Goal: Information Seeking & Learning: Learn about a topic

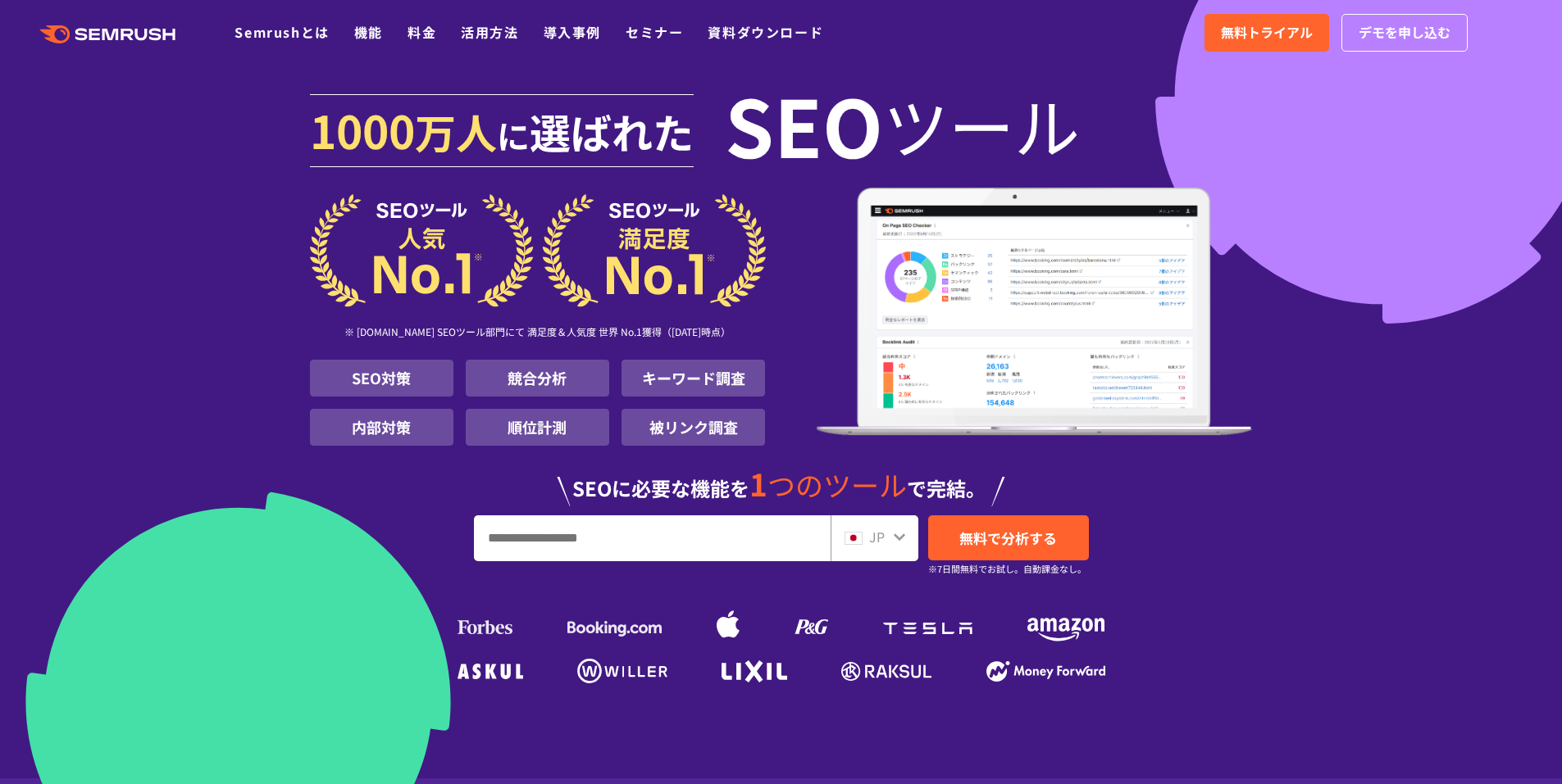
click at [618, 536] on input "URL、キーワードを入力してください" at bounding box center [652, 538] width 355 height 44
type input "**********"
click at [1010, 550] on link "無料で分析する" at bounding box center [1008, 538] width 160 height 45
